Goal: Obtain resource: Obtain resource

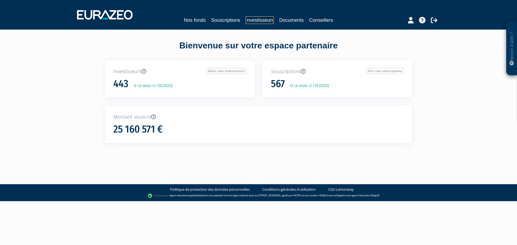
click at [260, 21] on link "Investisseurs" at bounding box center [260, 20] width 28 height 8
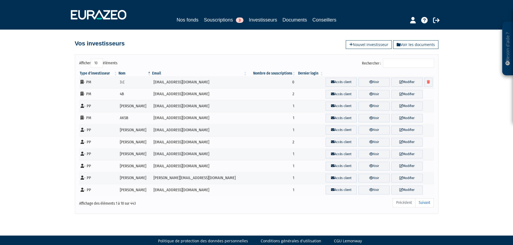
click at [389, 62] on input "Rechercher :" at bounding box center [408, 63] width 51 height 9
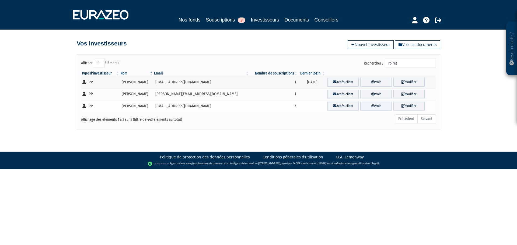
type input "roiret"
click at [371, 107] on icon at bounding box center [373, 106] width 4 height 4
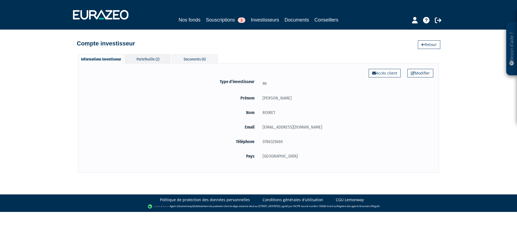
click at [151, 59] on div "Portefeuille (2)" at bounding box center [148, 58] width 46 height 9
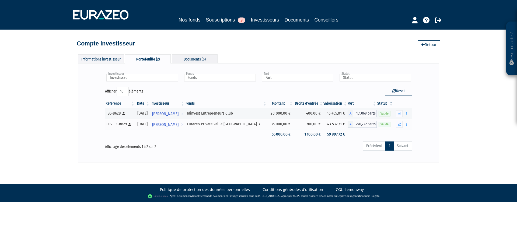
click at [177, 59] on div "Documents (6)" at bounding box center [195, 58] width 46 height 9
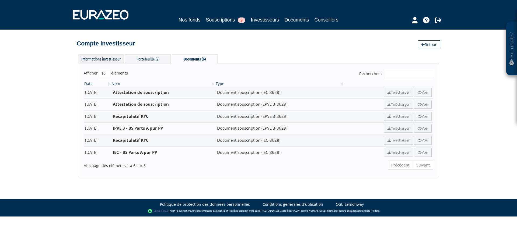
click at [108, 58] on div "Informations investisseur" at bounding box center [101, 58] width 46 height 9
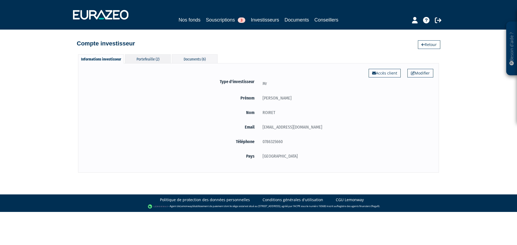
click at [144, 60] on div "Portefeuille (2)" at bounding box center [148, 58] width 46 height 9
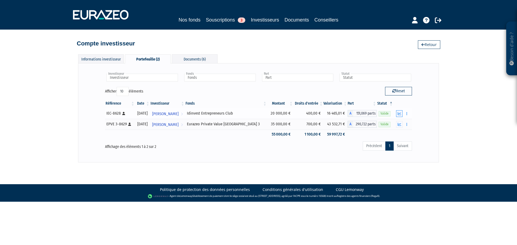
click at [398, 113] on button "button" at bounding box center [399, 113] width 6 height 7
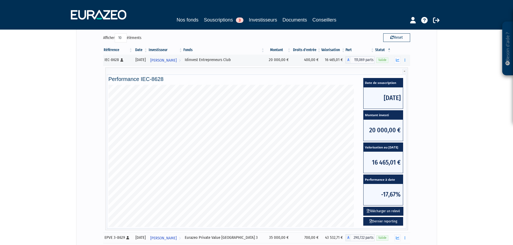
scroll to position [54, 0]
click at [370, 222] on icon at bounding box center [371, 221] width 3 height 4
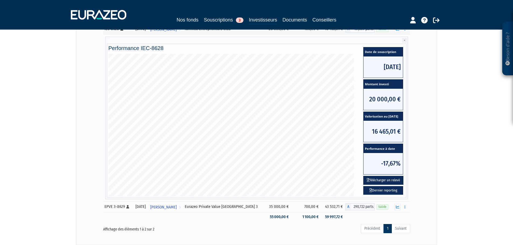
scroll to position [124, 0]
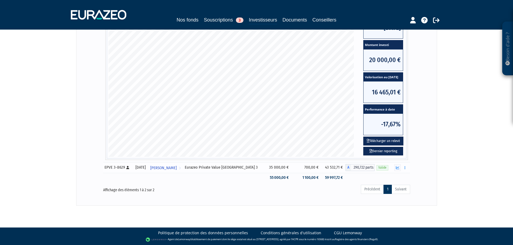
click at [114, 166] on div "EPVE 3-8629 [Français] Personne physique" at bounding box center [117, 168] width 27 height 6
click at [397, 170] on button "button" at bounding box center [397, 168] width 6 height 7
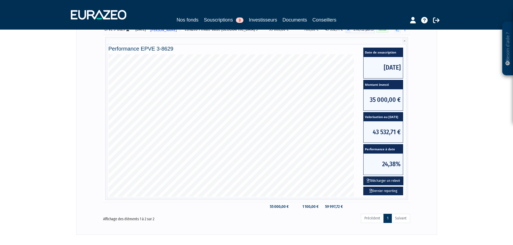
scroll to position [108, 0]
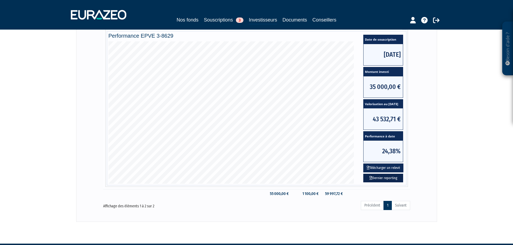
click at [381, 179] on link "Dernier reporting" at bounding box center [383, 178] width 40 height 9
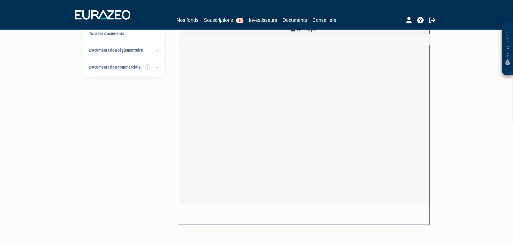
scroll to position [39, 0]
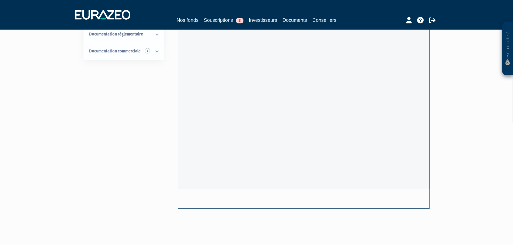
click at [507, 167] on div "Besoin d'aide ? × J'ai besoin d'aide Si vous avez une question à propos du fonc…" at bounding box center [256, 92] width 513 height 263
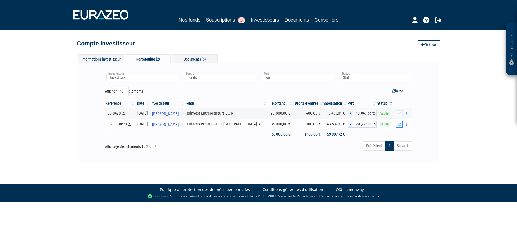
click at [402, 123] on button "button" at bounding box center [399, 124] width 6 height 7
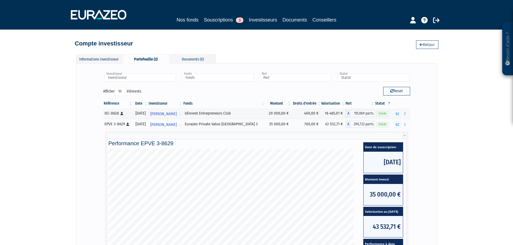
scroll to position [124, 0]
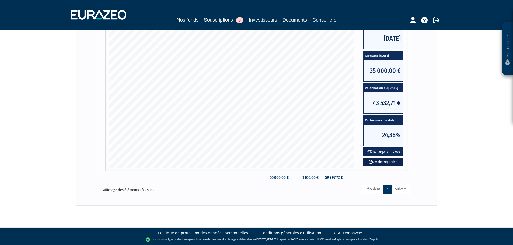
click at [389, 162] on link "Dernier reporting" at bounding box center [383, 162] width 40 height 9
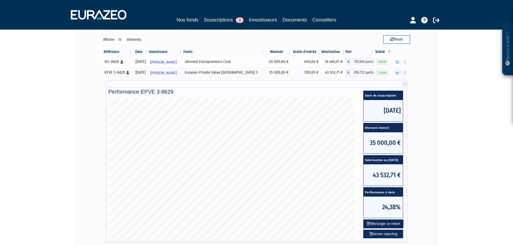
scroll to position [43, 0]
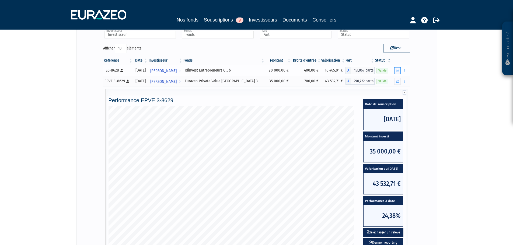
click at [398, 70] on icon "button" at bounding box center [398, 71] width 4 height 4
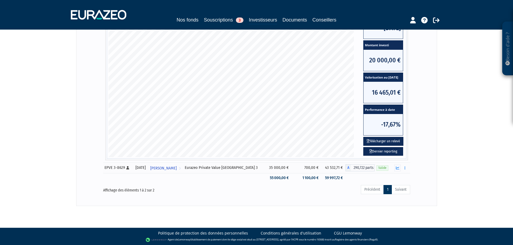
scroll to position [124, 0]
click at [391, 140] on button "Télécharger un relevé" at bounding box center [383, 141] width 40 height 9
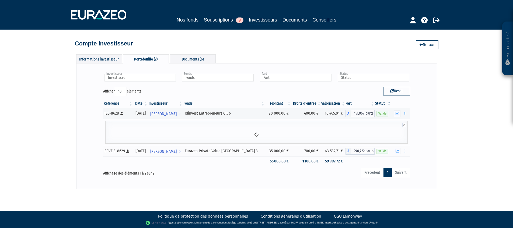
scroll to position [0, 0]
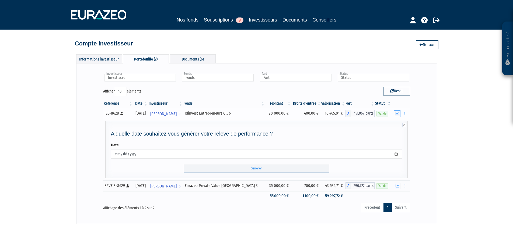
click at [398, 115] on icon "button" at bounding box center [398, 114] width 4 height 4
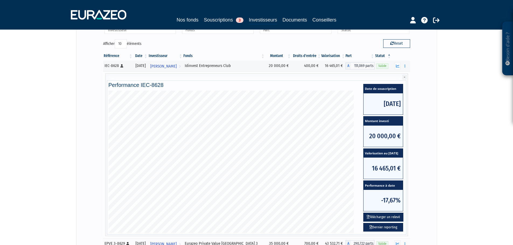
scroll to position [108, 0]
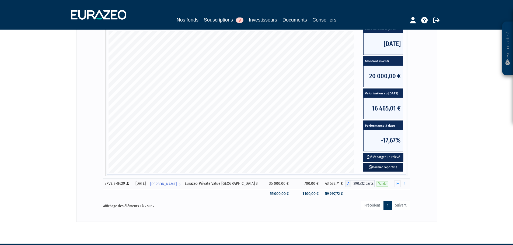
click at [382, 170] on link "Dernier reporting" at bounding box center [383, 167] width 40 height 9
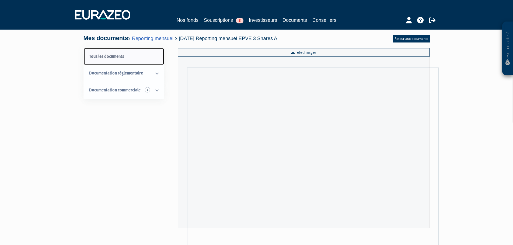
click at [110, 55] on link "Tous les documents" at bounding box center [124, 56] width 80 height 17
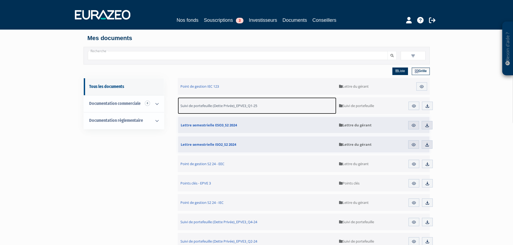
click at [249, 106] on span "Suivi de portefeuille (Dette Privée)_EPVE3_Q1-25" at bounding box center [218, 105] width 77 height 5
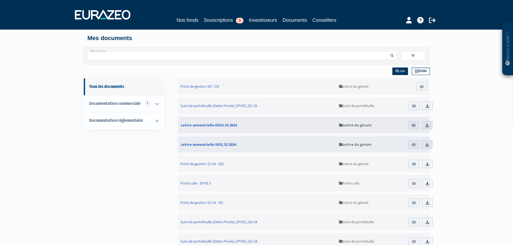
click at [408, 56] on span at bounding box center [413, 55] width 25 height 9
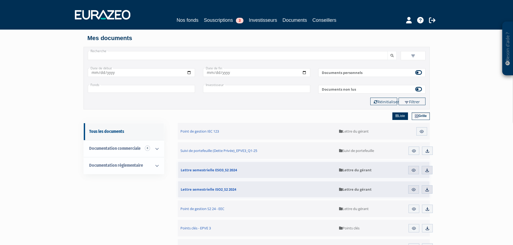
click at [413, 57] on img at bounding box center [413, 56] width 5 height 5
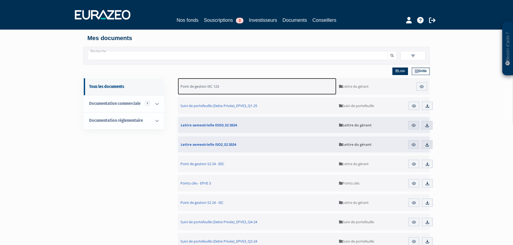
click at [195, 88] on span "Point de gestion IEC 123" at bounding box center [199, 86] width 39 height 5
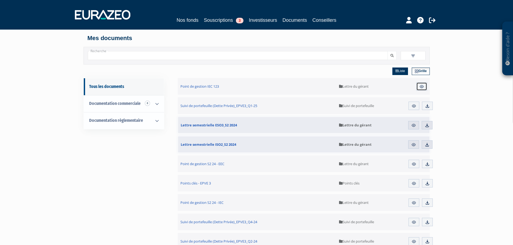
click at [418, 85] on link "Aperçu" at bounding box center [421, 86] width 11 height 9
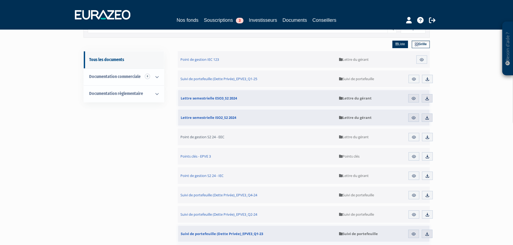
scroll to position [54, 0]
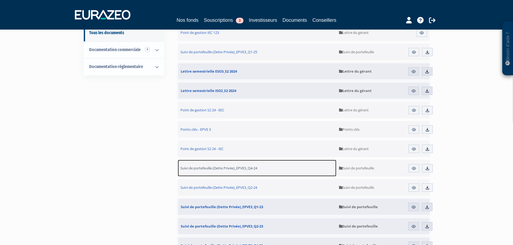
click at [241, 169] on span "Suivi de portefeuille (Dette Privée)_EPVE3_Q4-24" at bounding box center [218, 168] width 77 height 5
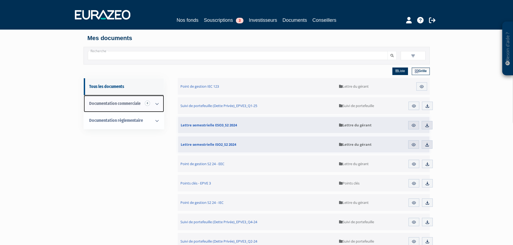
click at [154, 106] on icon at bounding box center [157, 104] width 14 height 17
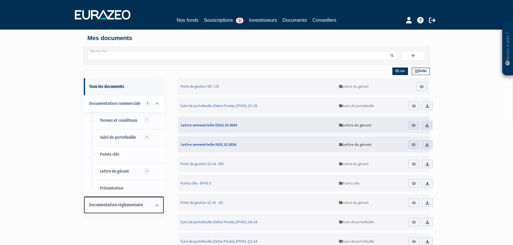
click at [131, 204] on span "Documentation règlementaire" at bounding box center [116, 205] width 54 height 5
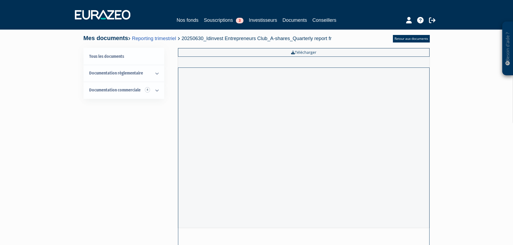
click at [445, 88] on div "Besoin d'aide ? × J'ai besoin d'aide Si vous avez une question à propos du fonc…" at bounding box center [256, 131] width 513 height 263
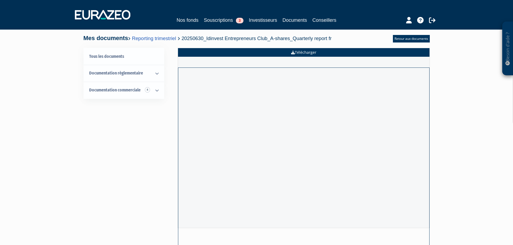
click at [369, 52] on link "Télécharger" at bounding box center [304, 52] width 252 height 9
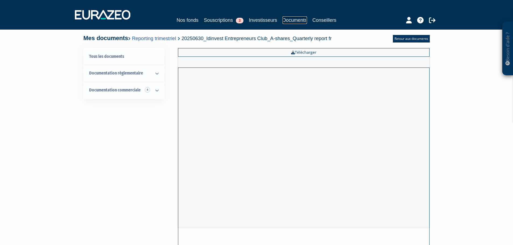
click at [300, 23] on link "Documents" at bounding box center [295, 20] width 25 height 8
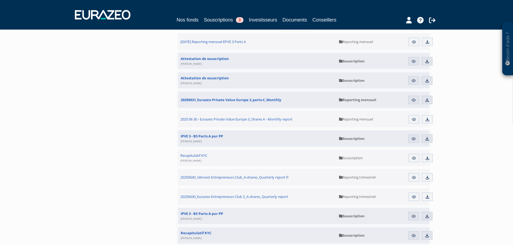
scroll to position [592, 0]
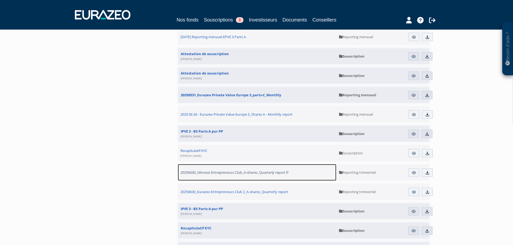
click at [228, 173] on span "20250630_Idinvest Entrepreneurs Club_A-shares_Quarterly report fr" at bounding box center [234, 172] width 108 height 5
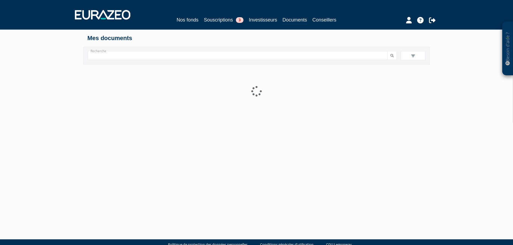
scroll to position [11, 0]
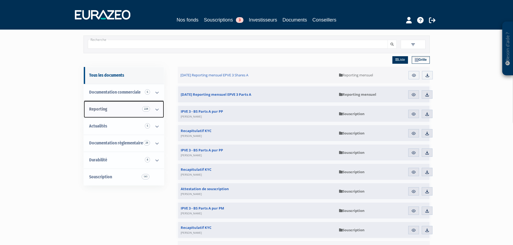
click at [145, 107] on span "228" at bounding box center [146, 108] width 8 height 5
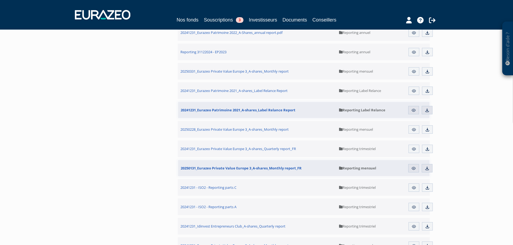
scroll to position [566, 0]
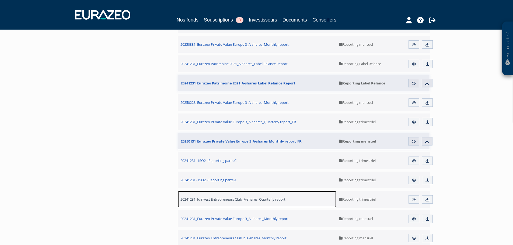
click at [259, 201] on span "20241231_Idinvest Entrepreneurs Club_A-shares_Quarterly report" at bounding box center [232, 199] width 105 height 5
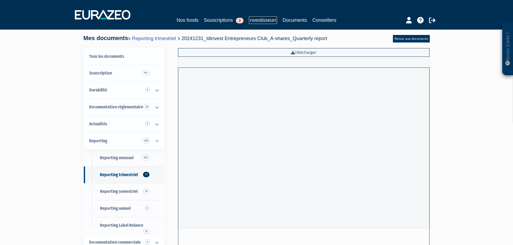
click at [257, 21] on link "Investisseurs" at bounding box center [263, 20] width 28 height 8
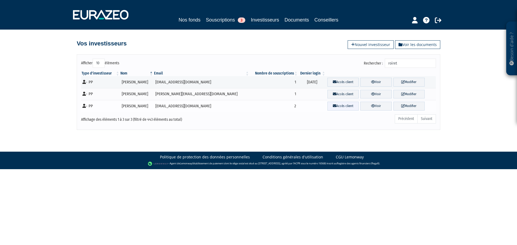
click at [331, 109] on link "Accès client" at bounding box center [342, 106] width 31 height 9
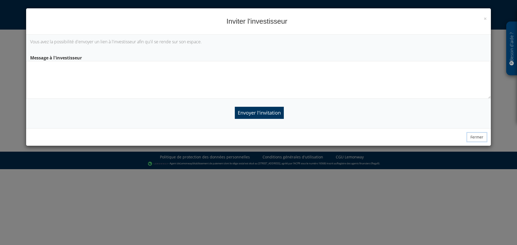
click at [480, 138] on button "Fermer" at bounding box center [477, 137] width 20 height 9
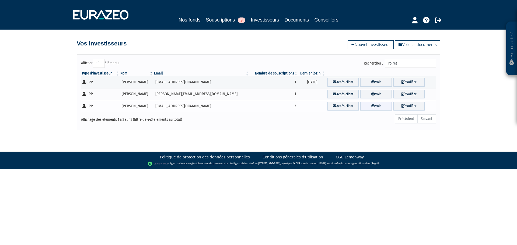
click at [371, 105] on icon at bounding box center [373, 106] width 4 height 4
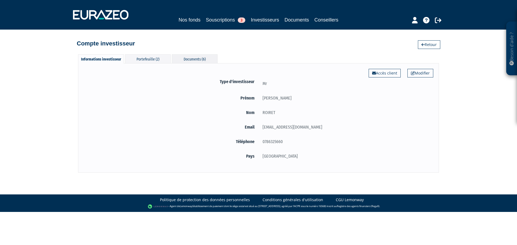
click at [190, 61] on div "Documents (6)" at bounding box center [195, 58] width 46 height 9
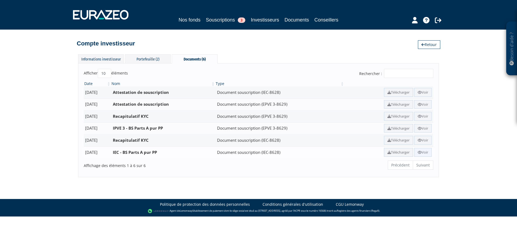
click at [420, 152] on link "Voir" at bounding box center [423, 152] width 18 height 9
